Goal: Navigation & Orientation: Find specific page/section

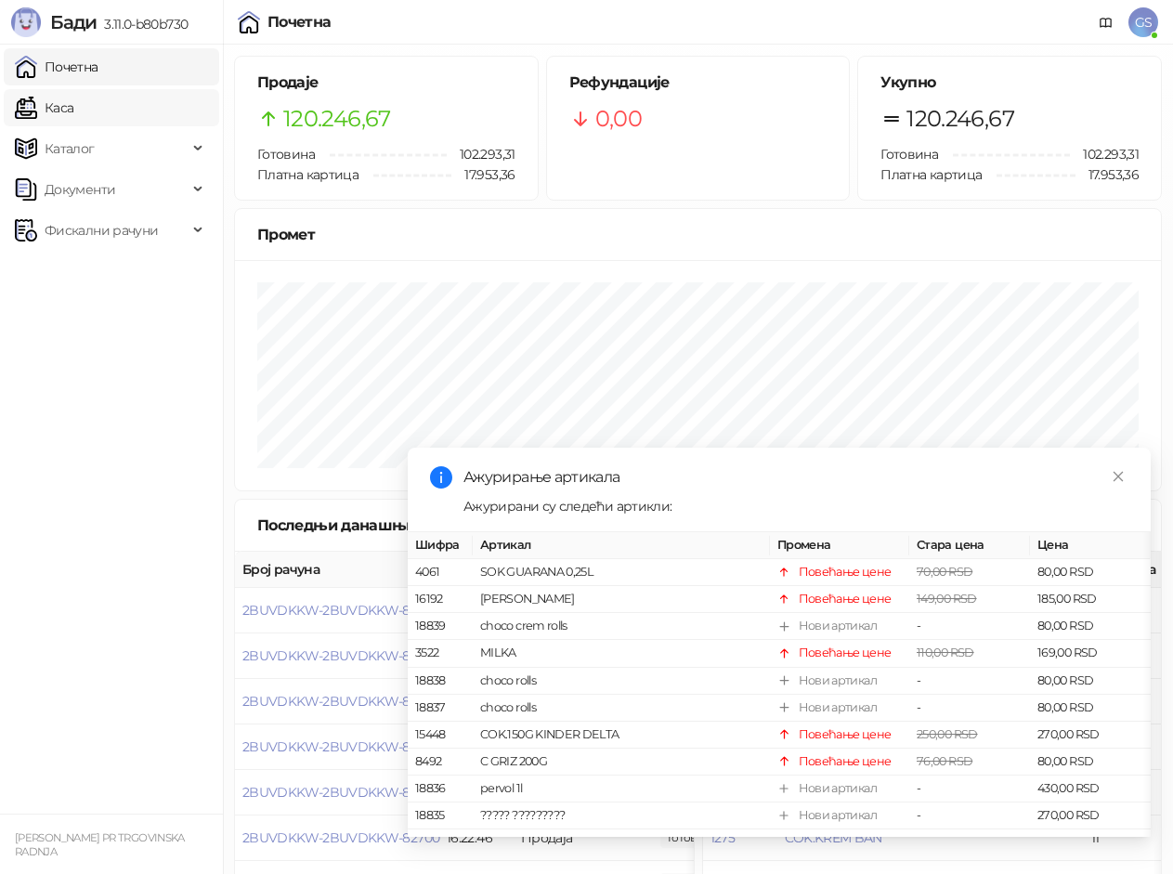
click at [73, 115] on link "Каса" at bounding box center [44, 107] width 59 height 37
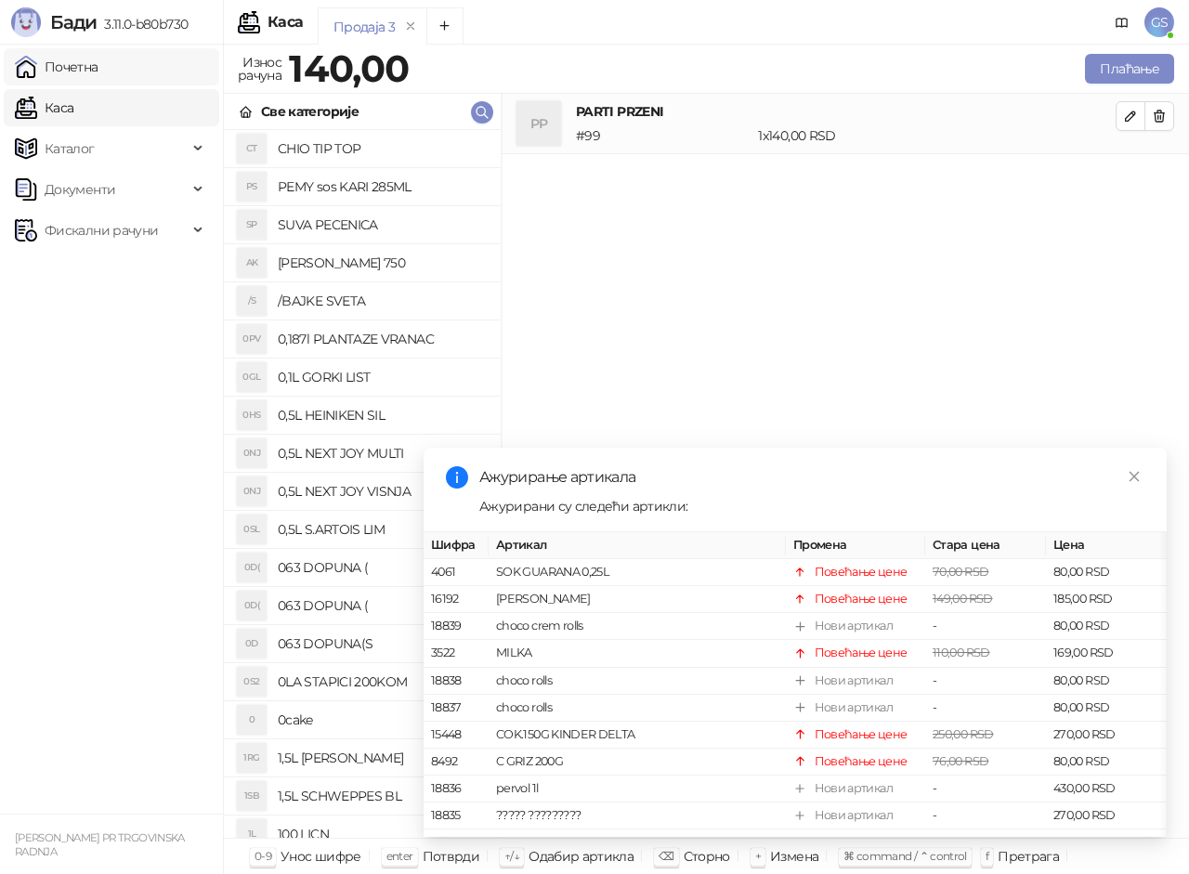
click at [78, 64] on link "Почетна" at bounding box center [57, 66] width 84 height 37
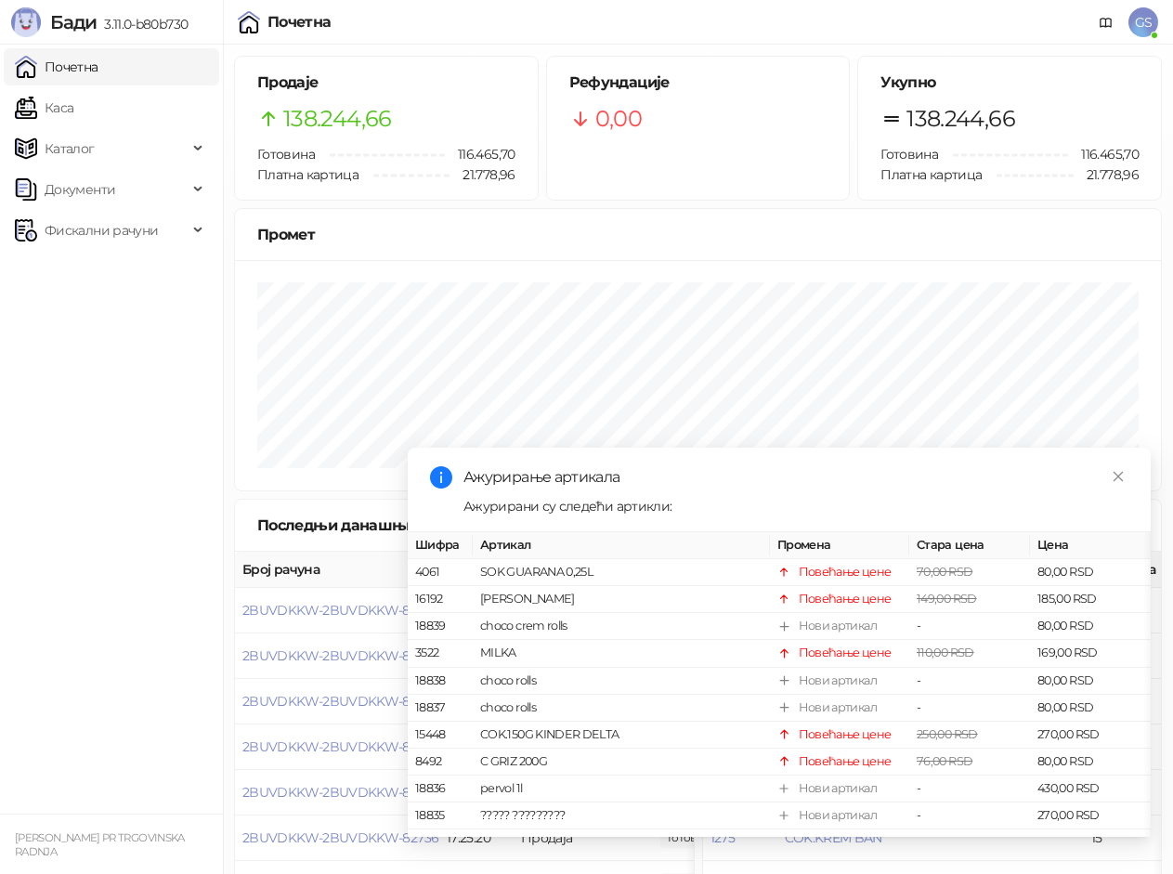
drag, startPoint x: 112, startPoint y: 66, endPoint x: 113, endPoint y: 94, distance: 27.9
click at [98, 69] on link "Почетна" at bounding box center [57, 66] width 84 height 37
click at [73, 107] on link "Каса" at bounding box center [44, 107] width 59 height 37
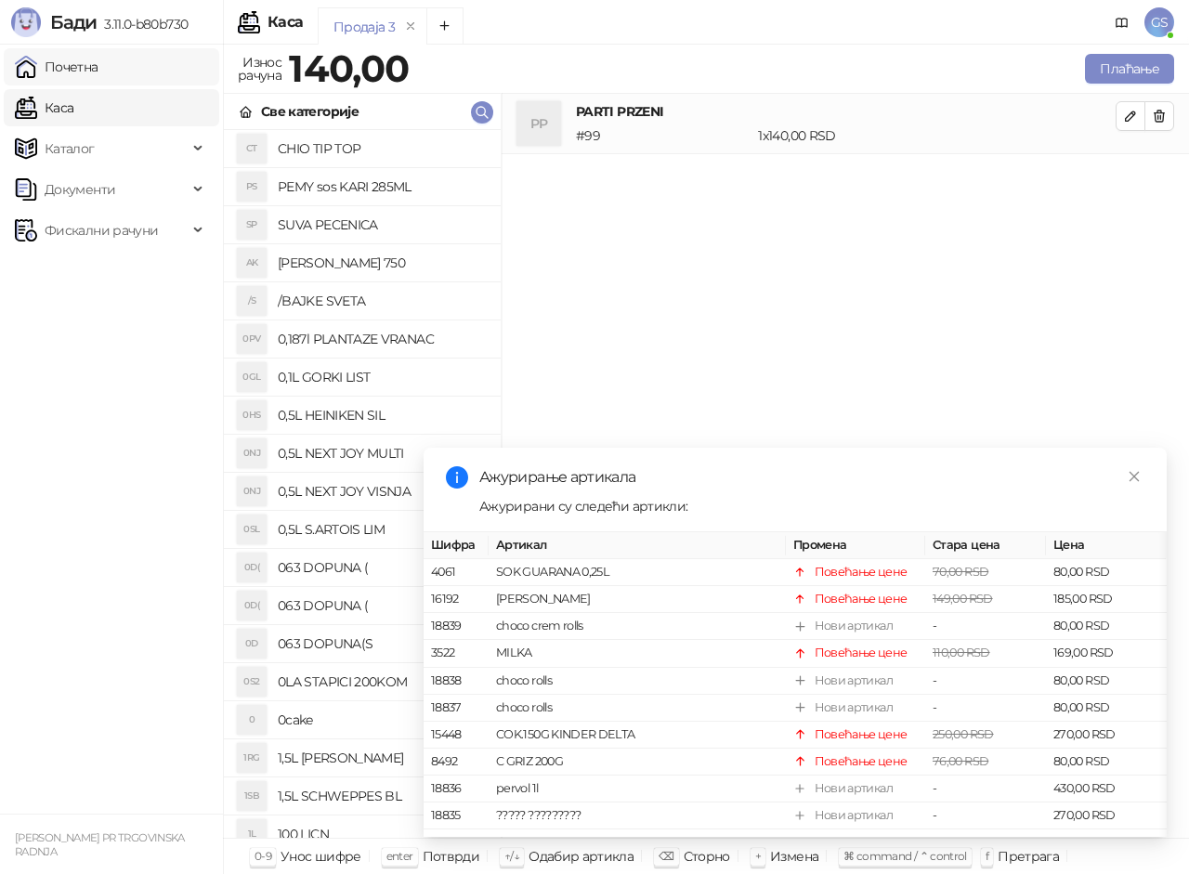
click at [98, 72] on link "Почетна" at bounding box center [57, 66] width 84 height 37
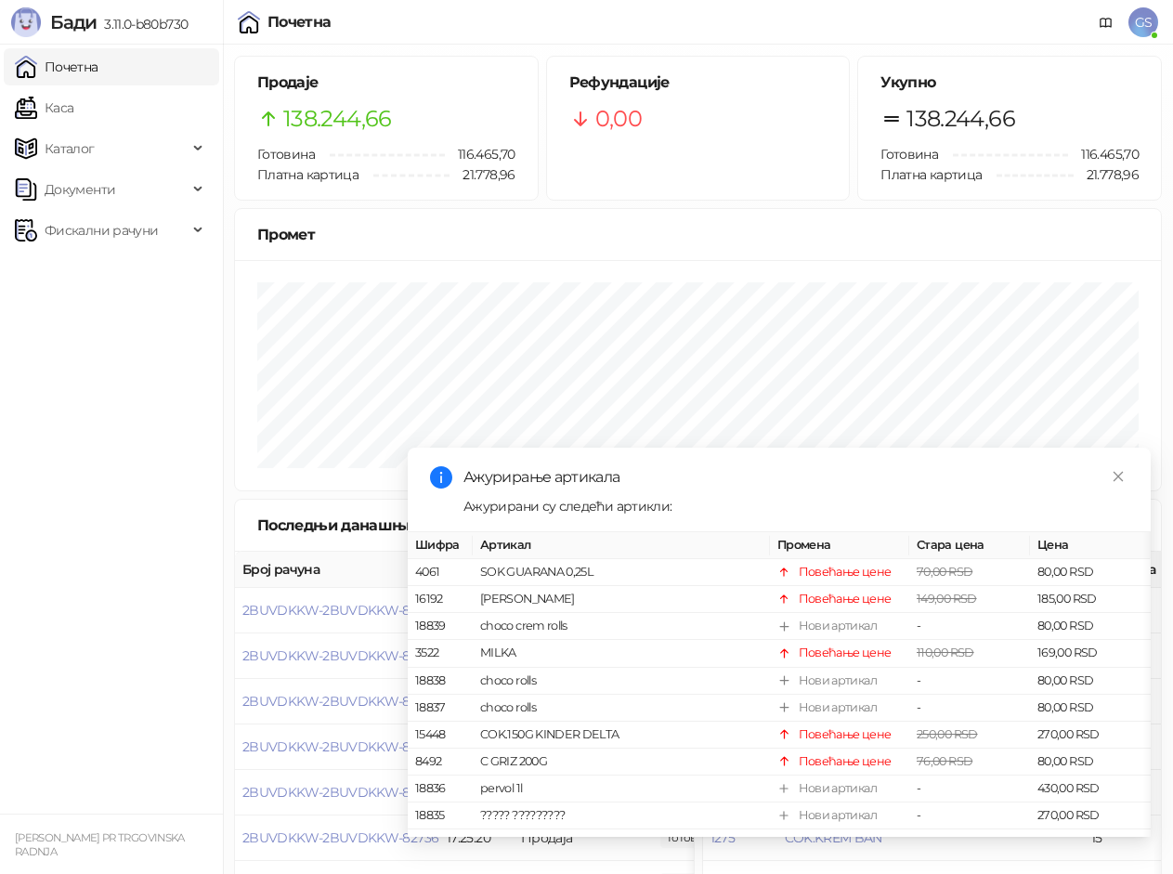
click at [80, 69] on link "Почетна" at bounding box center [57, 66] width 84 height 37
click at [73, 107] on link "Каса" at bounding box center [44, 107] width 59 height 37
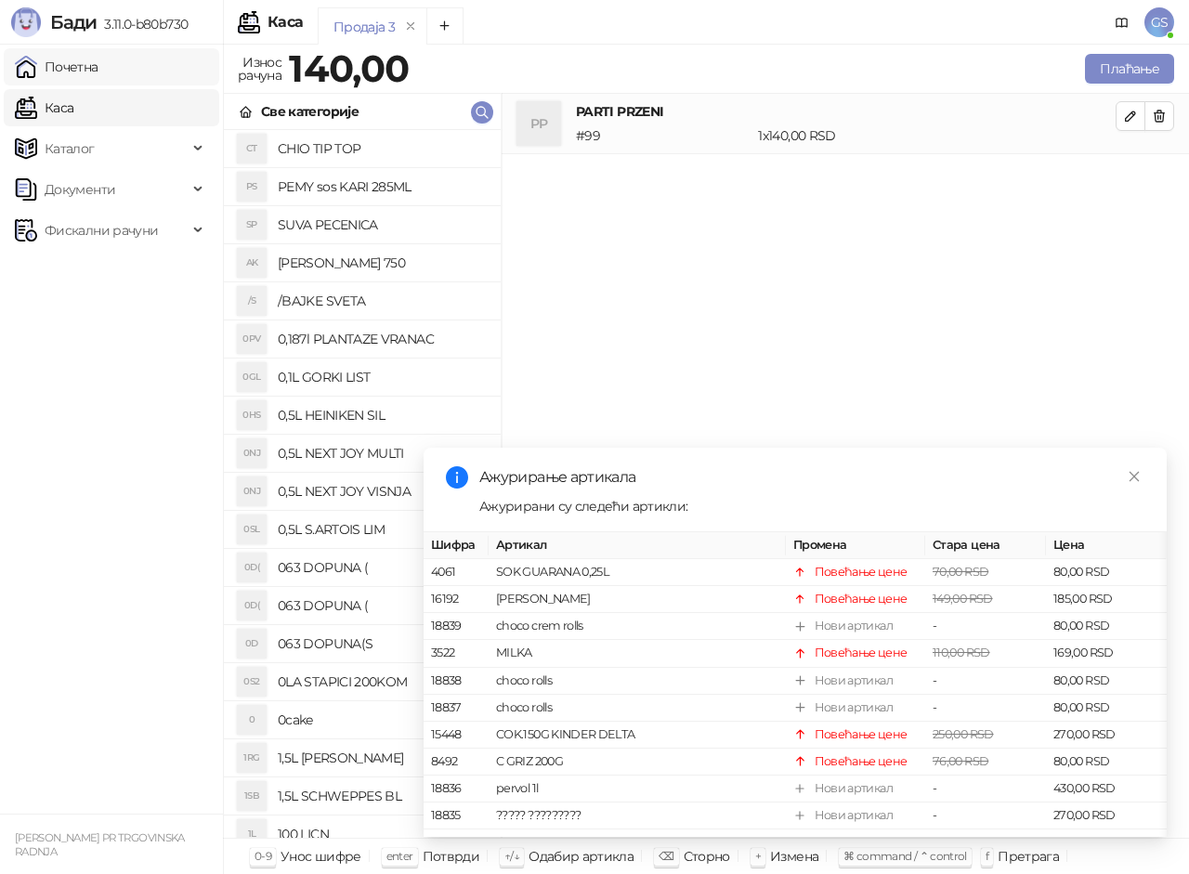
click at [96, 68] on link "Почетна" at bounding box center [57, 66] width 84 height 37
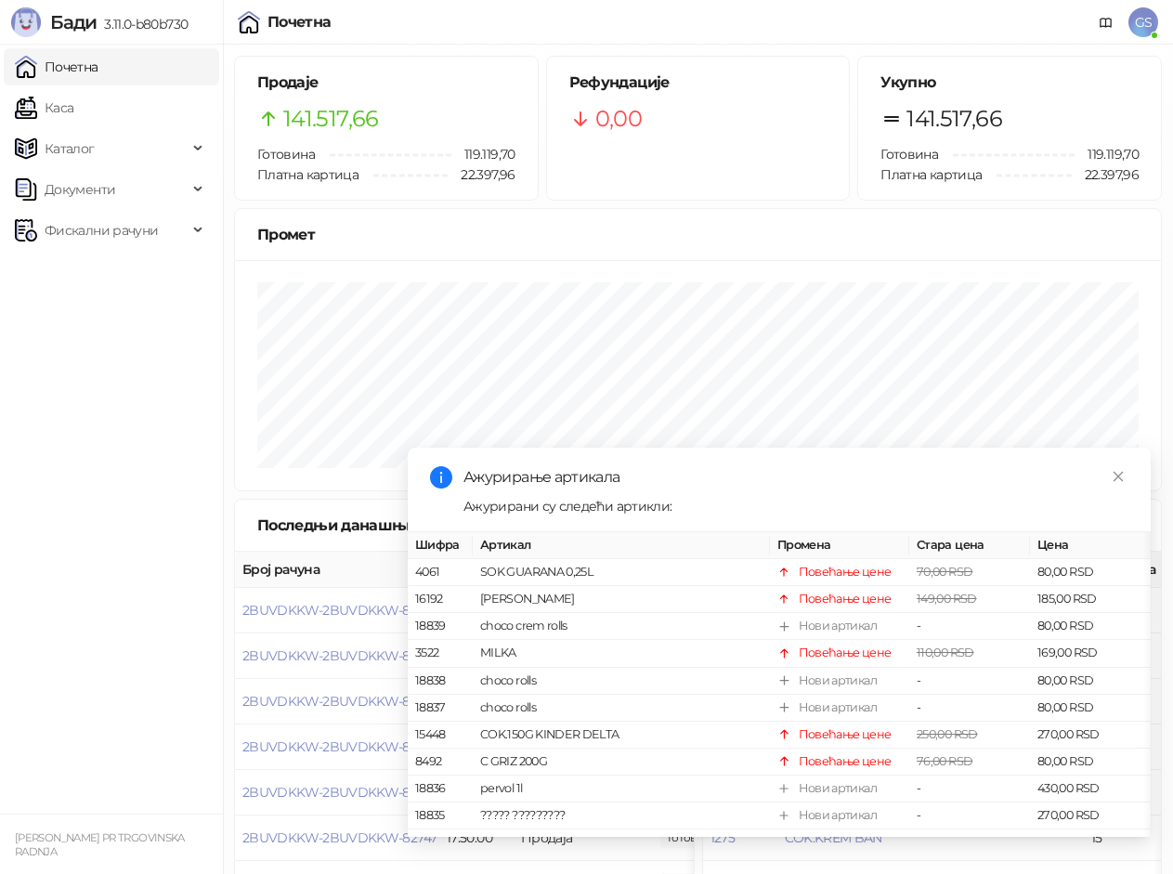
click at [98, 77] on link "Почетна" at bounding box center [57, 66] width 84 height 37
click at [73, 108] on link "Каса" at bounding box center [44, 107] width 59 height 37
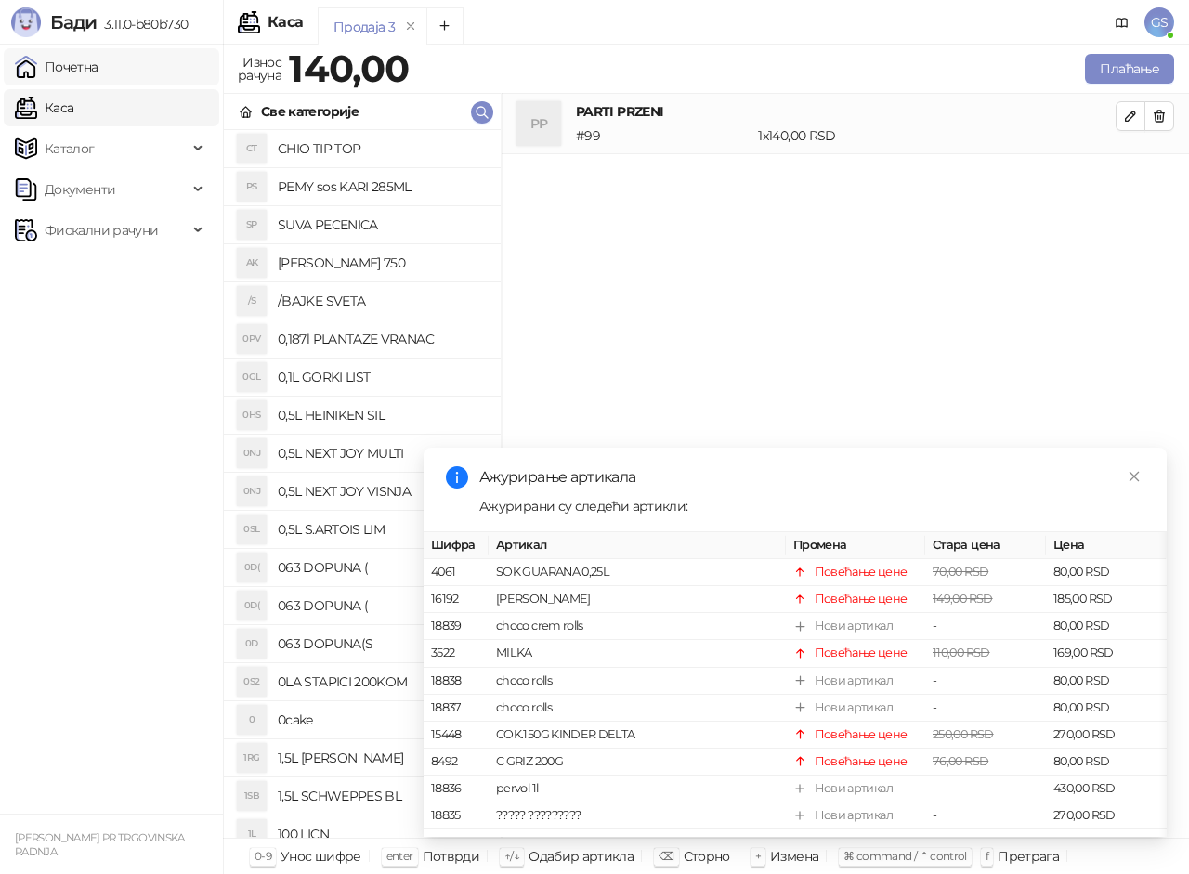
click at [98, 74] on link "Почетна" at bounding box center [57, 66] width 84 height 37
